Goal: Task Accomplishment & Management: Use online tool/utility

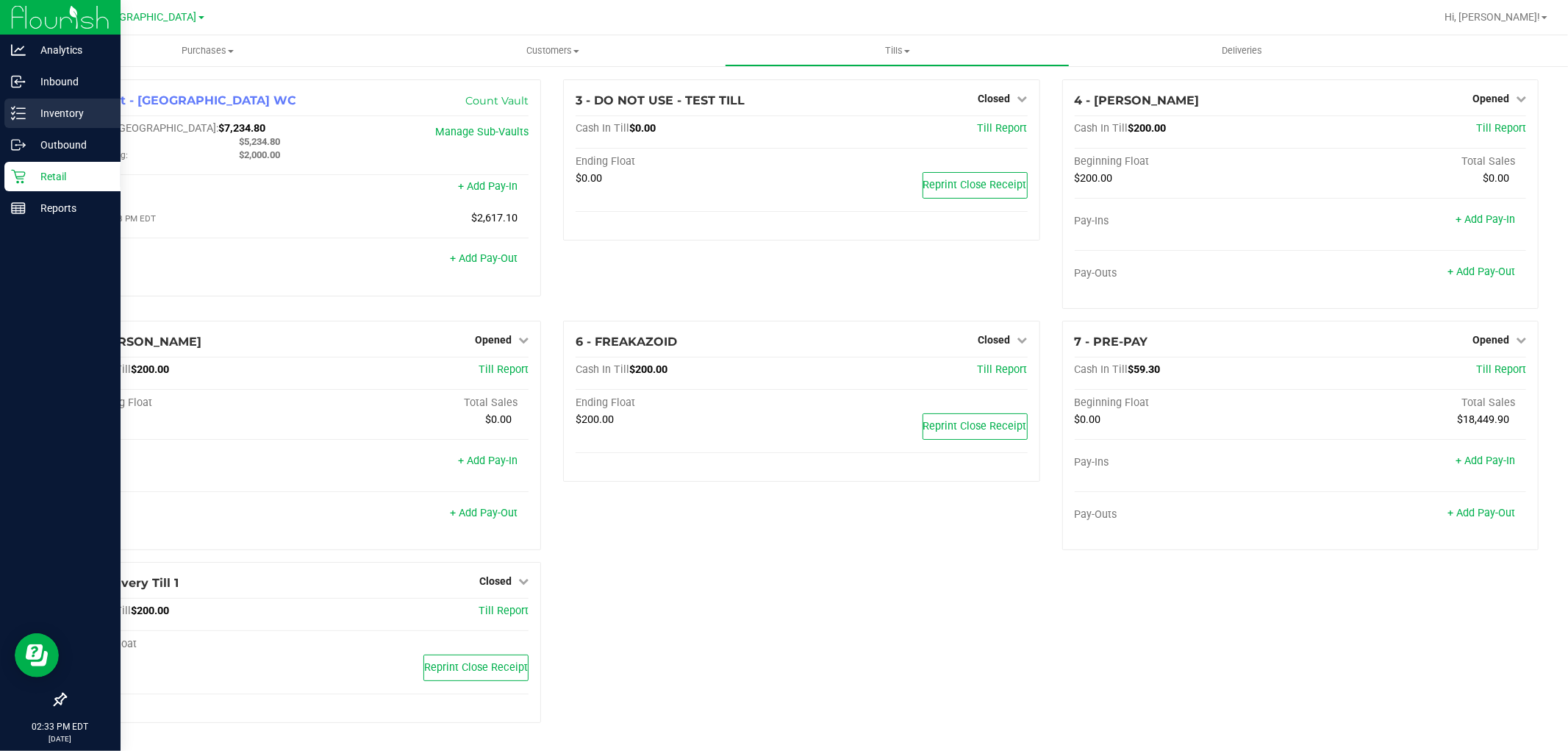
click at [65, 108] on p "Inventory" at bounding box center [70, 113] width 88 height 17
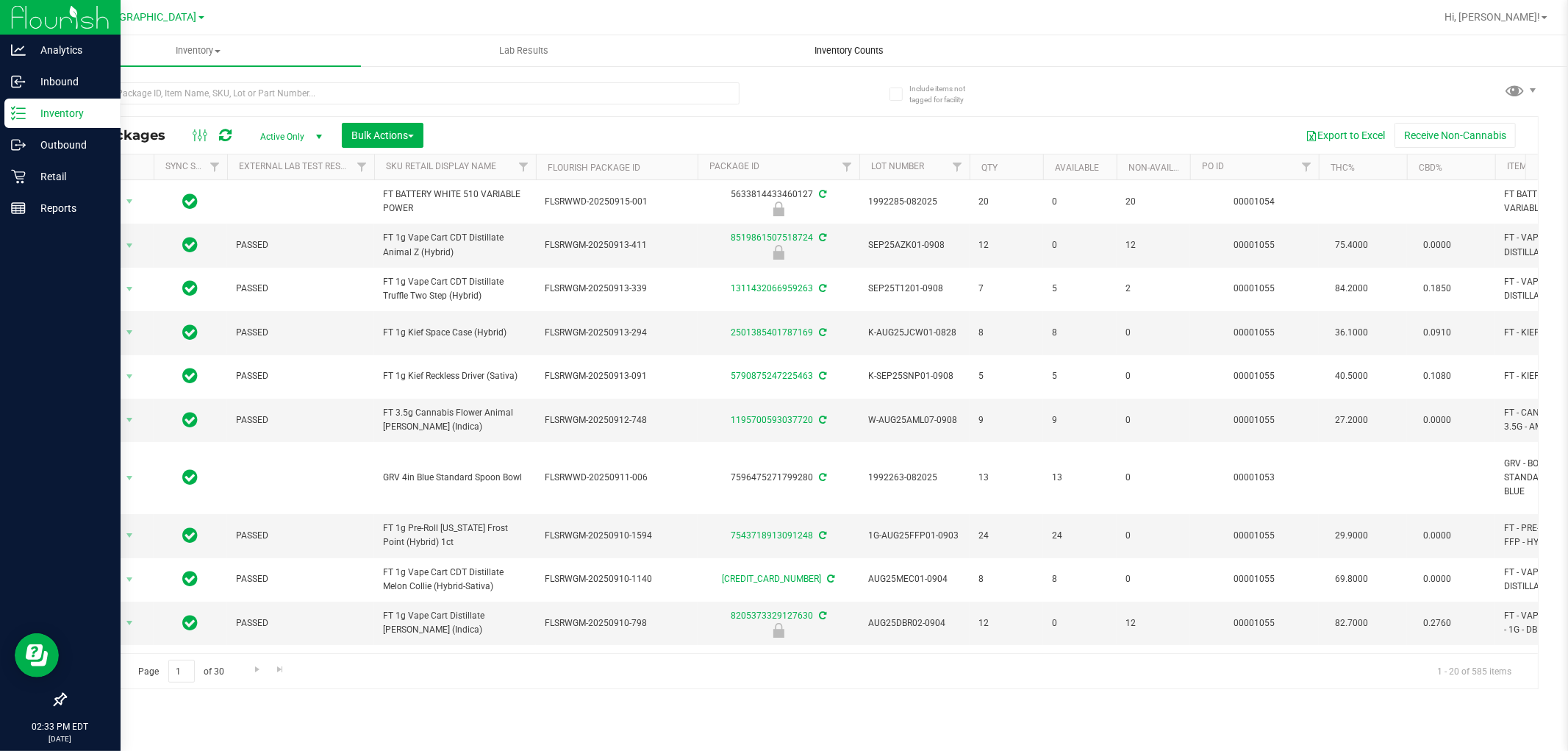
click at [839, 53] on span "Inventory Counts" at bounding box center [850, 51] width 109 height 13
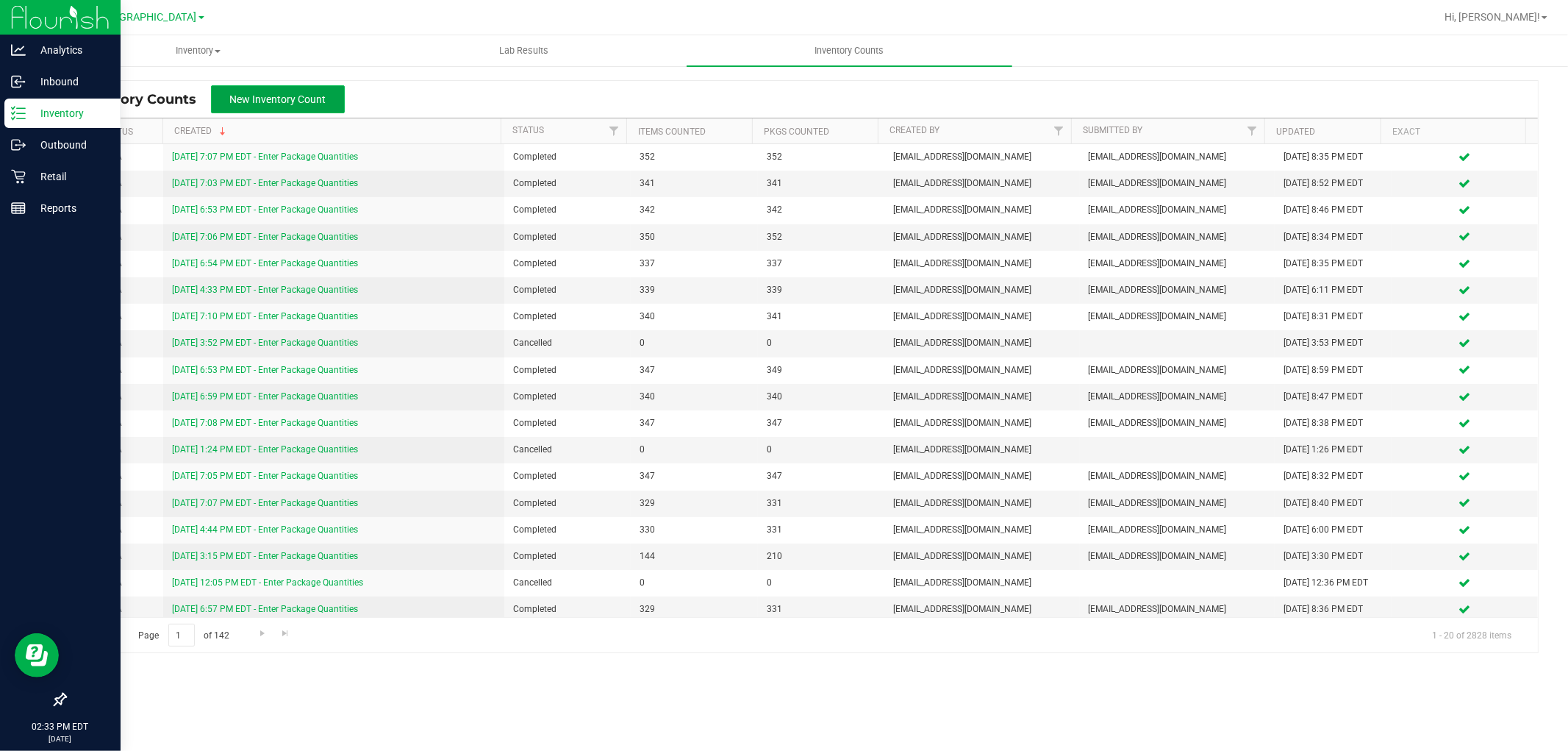
click at [311, 102] on span "New Inventory Count" at bounding box center [278, 99] width 97 height 11
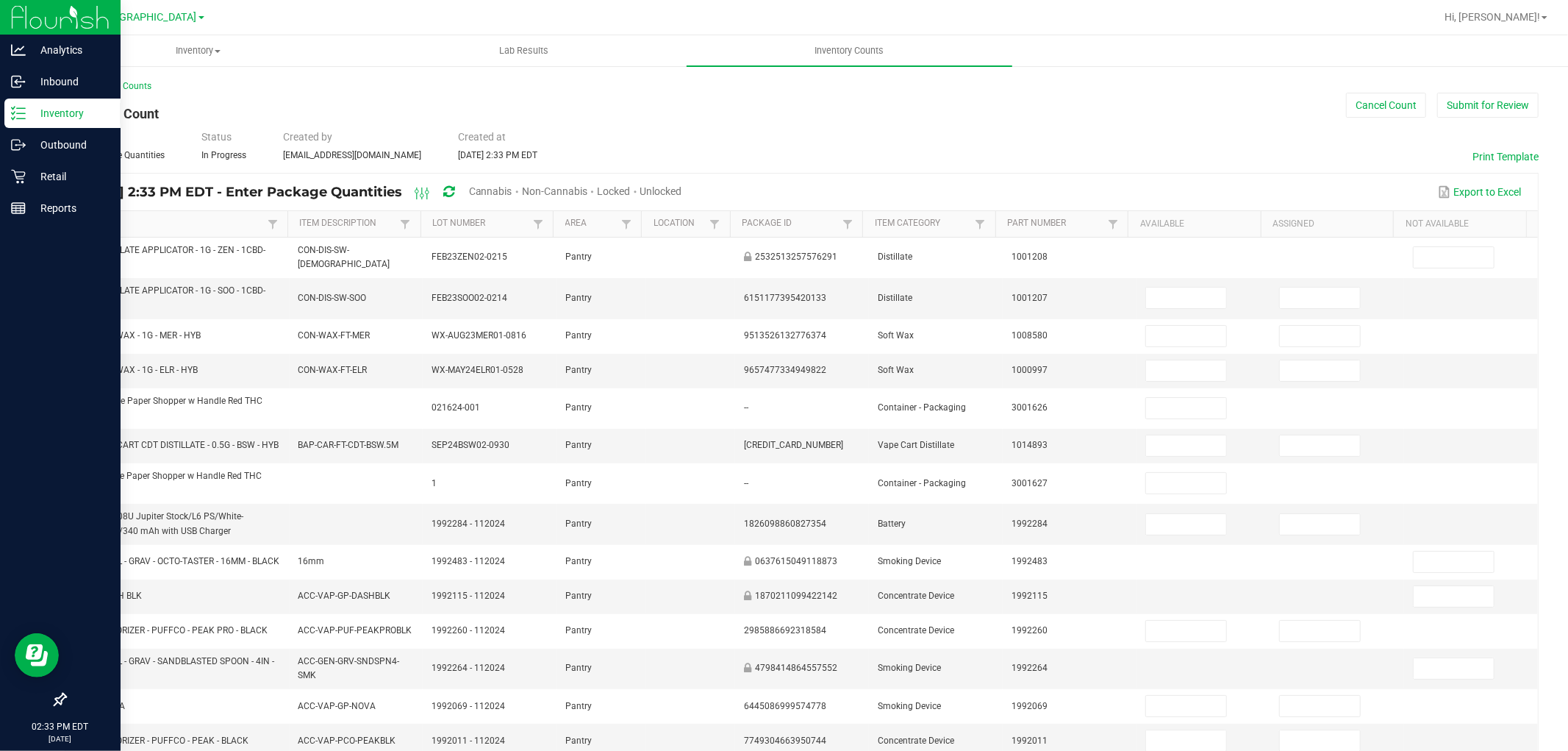
click at [90, 224] on link "Item" at bounding box center [170, 223] width 185 height 11
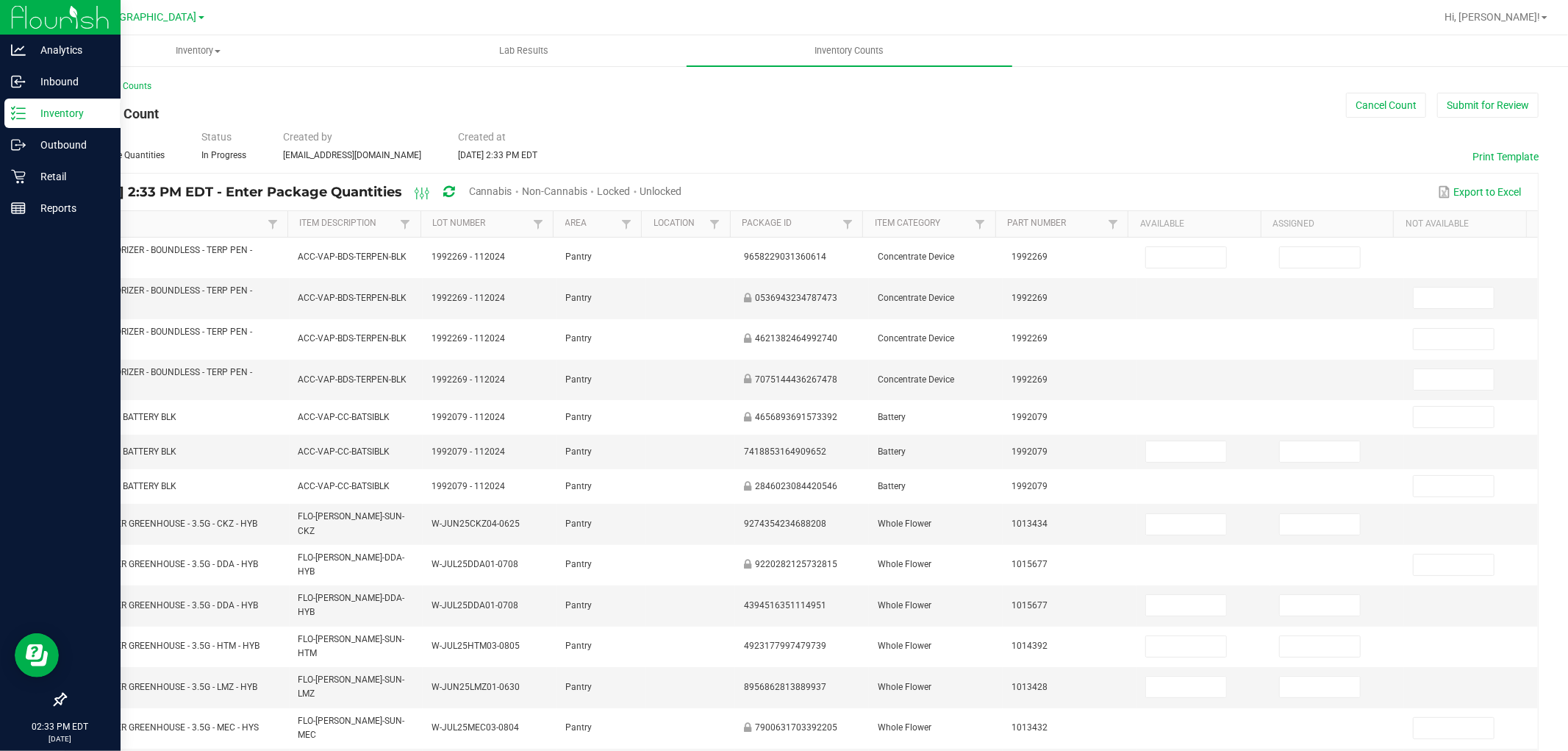
click at [512, 188] on span "Cannabis" at bounding box center [490, 191] width 43 height 11
click at [683, 189] on span "Unlocked" at bounding box center [662, 191] width 42 height 11
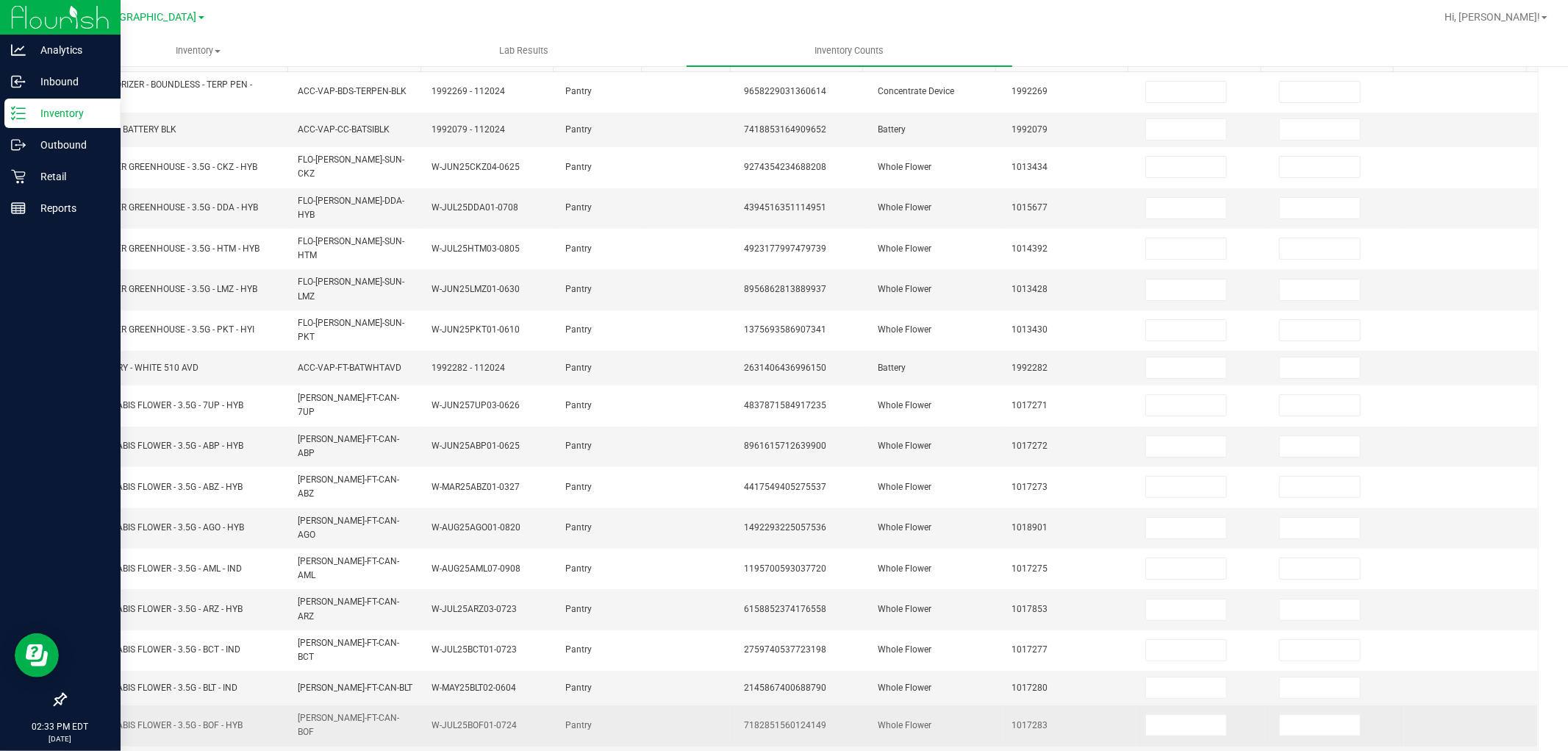
scroll to position [240, 0]
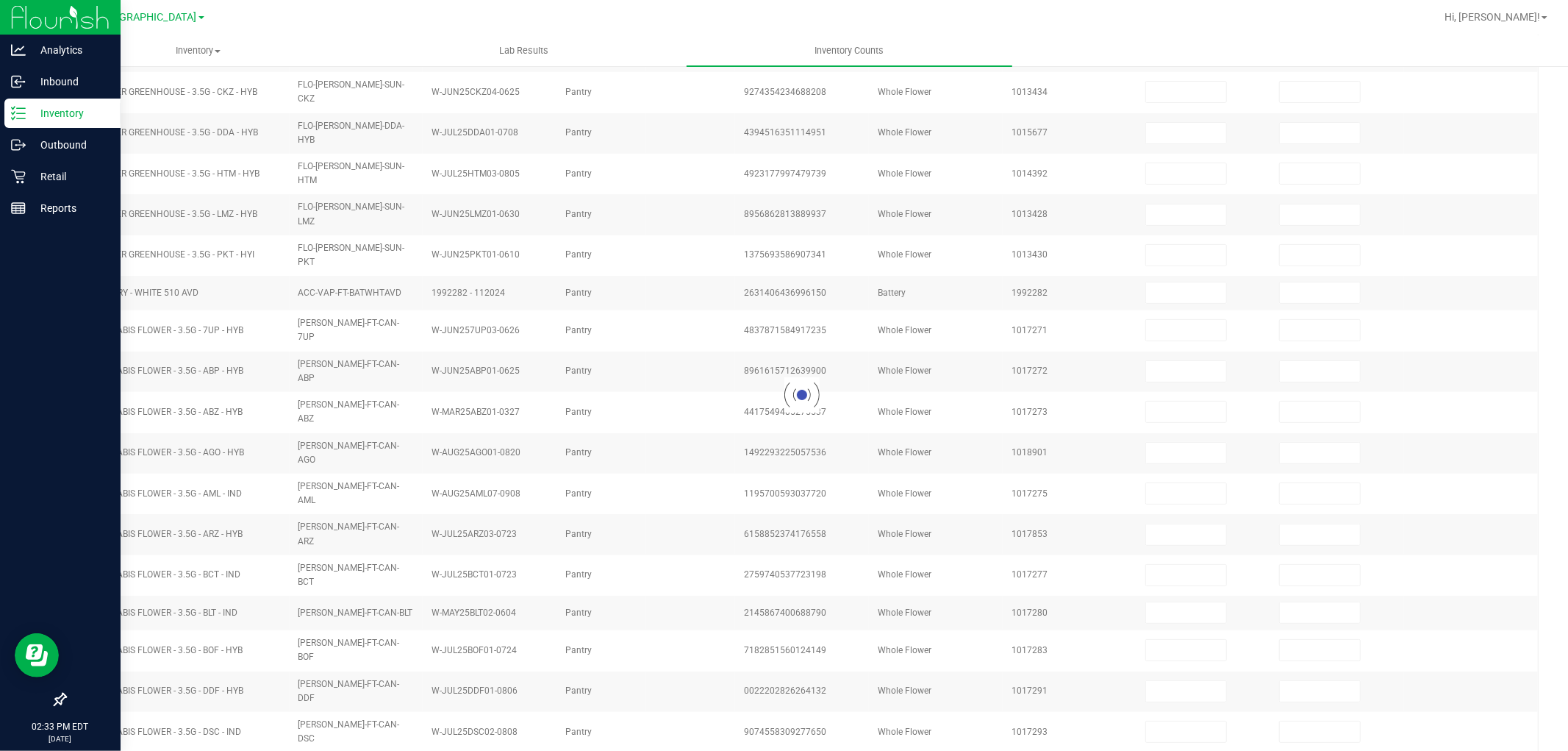
scroll to position [234, 0]
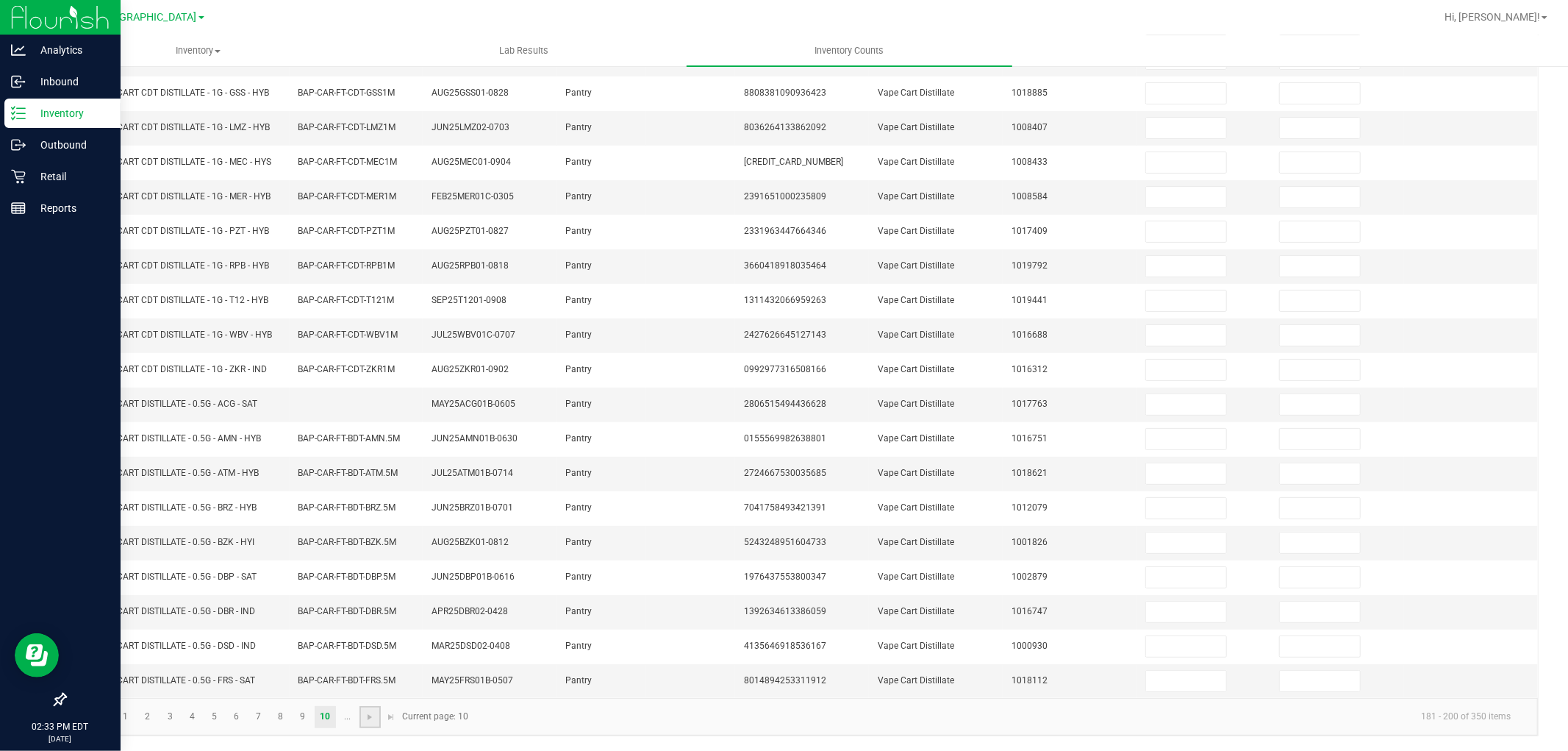
click at [365, 725] on link at bounding box center [370, 717] width 21 height 22
click at [195, 719] on link "13" at bounding box center [193, 717] width 21 height 22
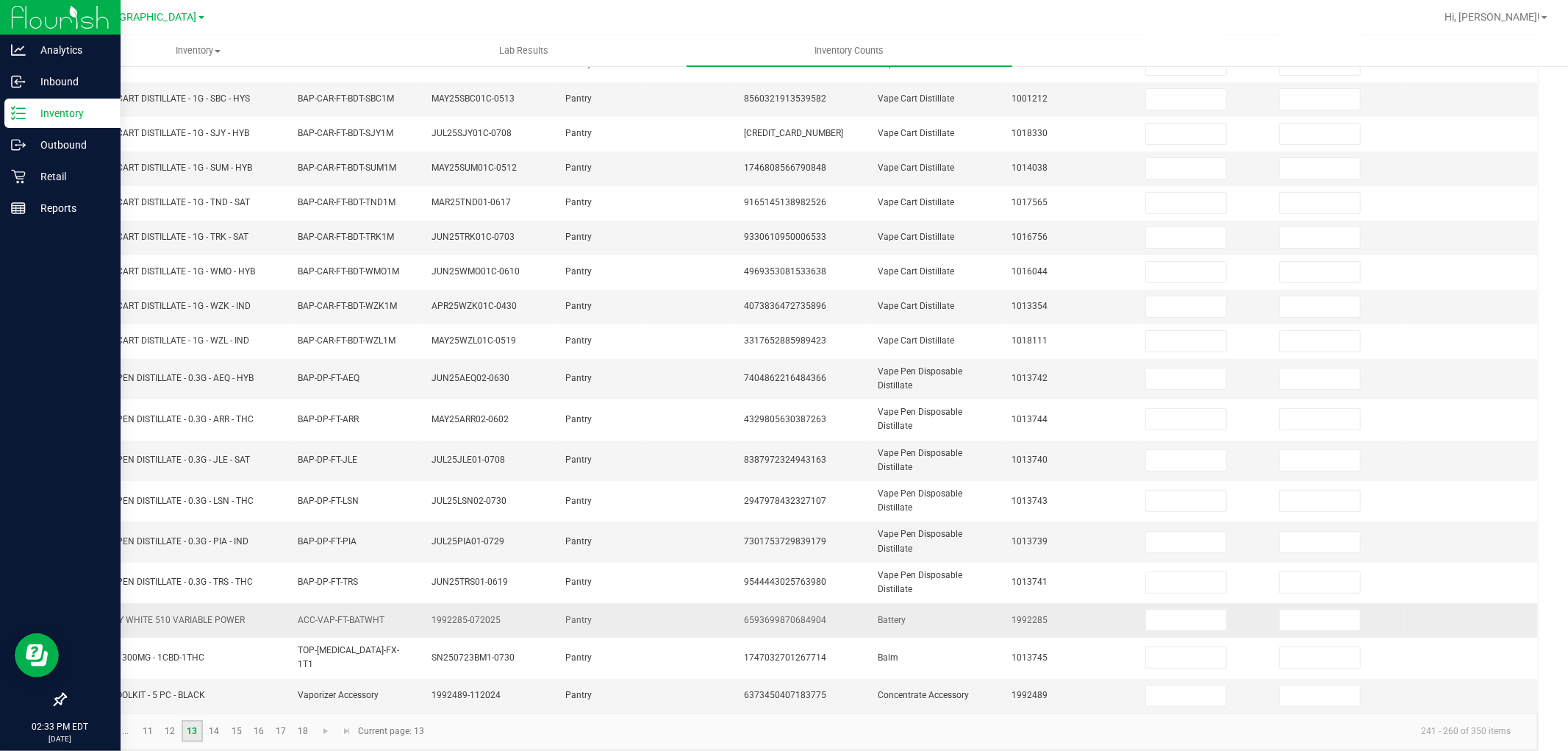
scroll to position [270, 0]
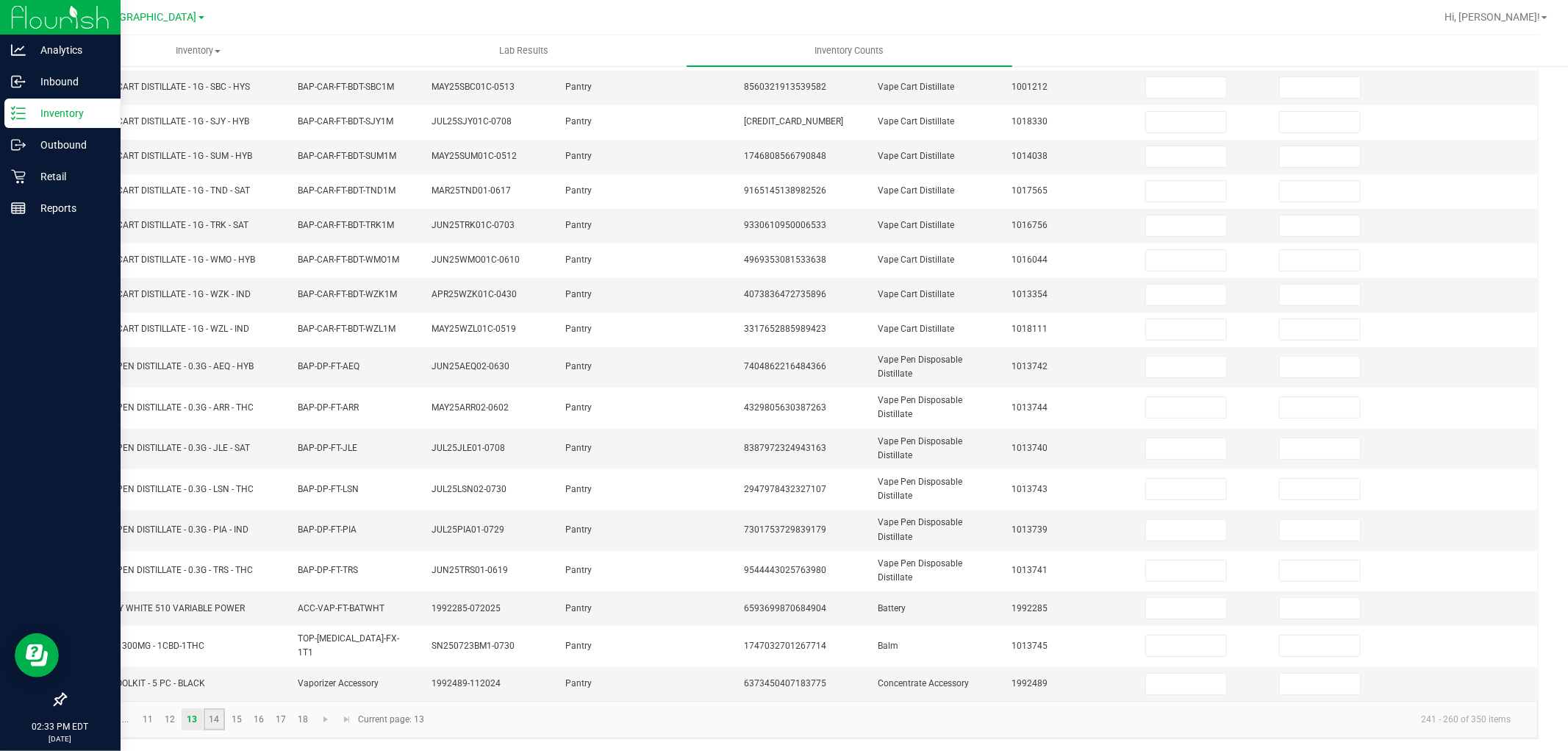
click at [218, 721] on link "14" at bounding box center [215, 718] width 21 height 22
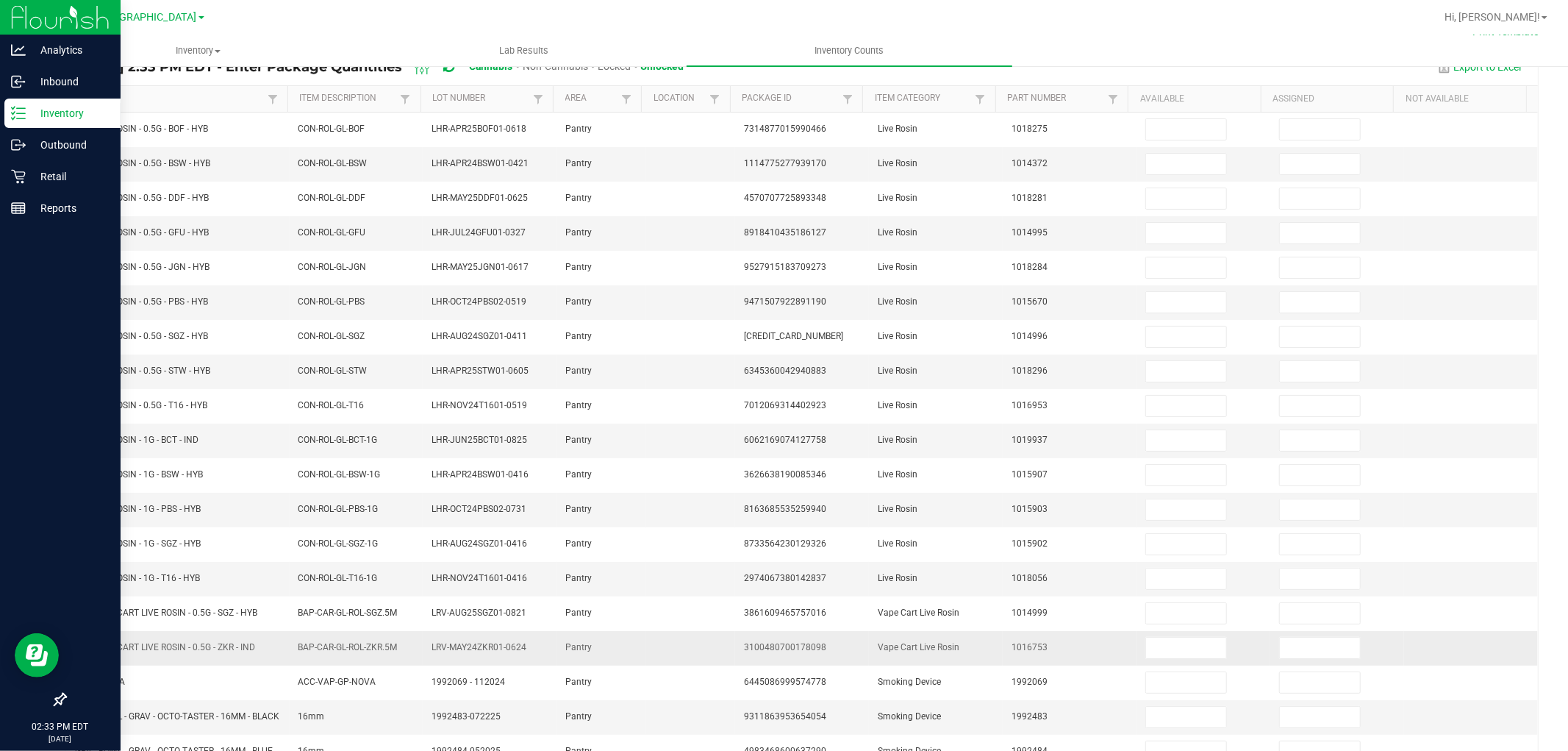
scroll to position [246, 0]
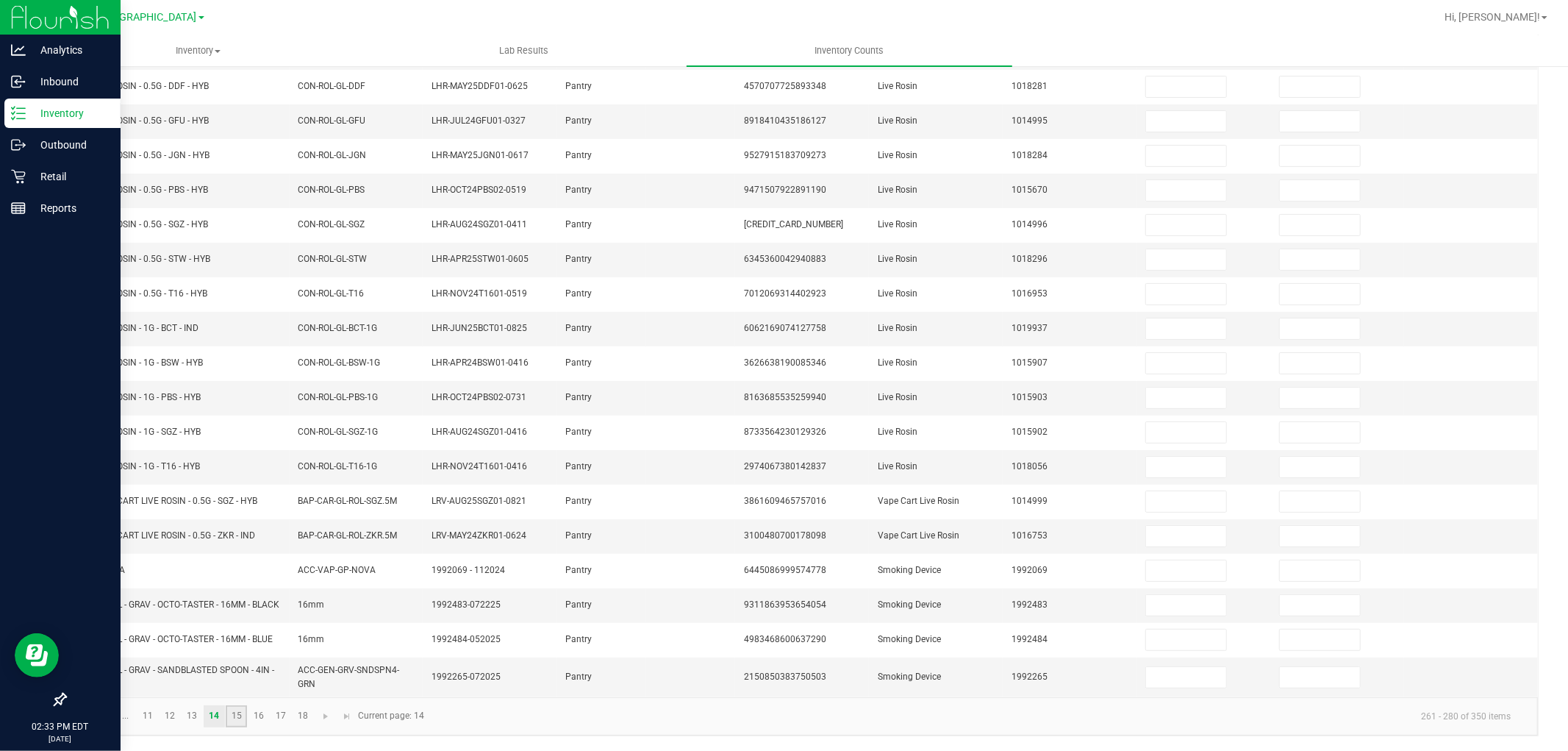
click at [237, 719] on link "15" at bounding box center [237, 716] width 21 height 22
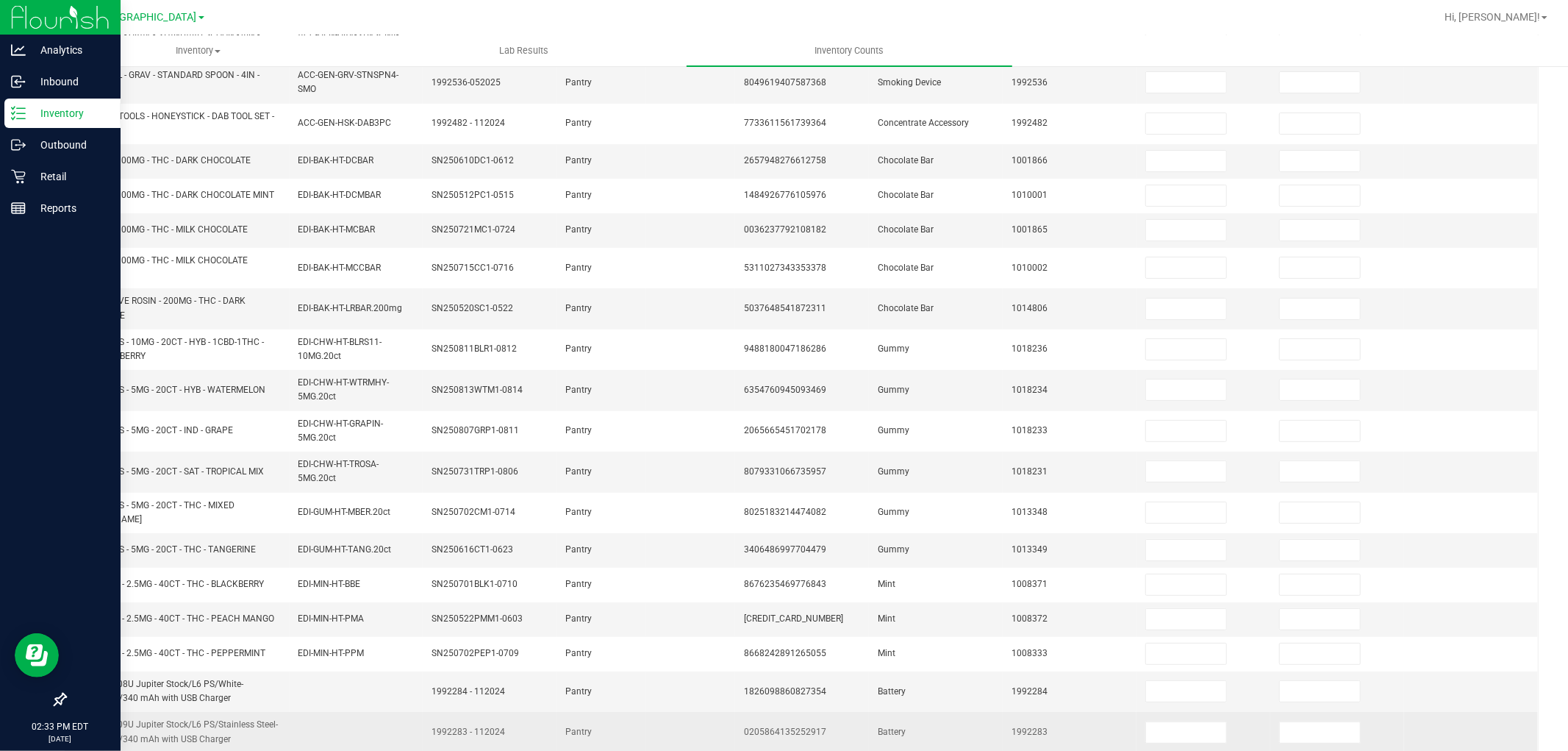
scroll to position [245, 0]
